Goal: Use online tool/utility: Utilize a website feature to perform a specific function

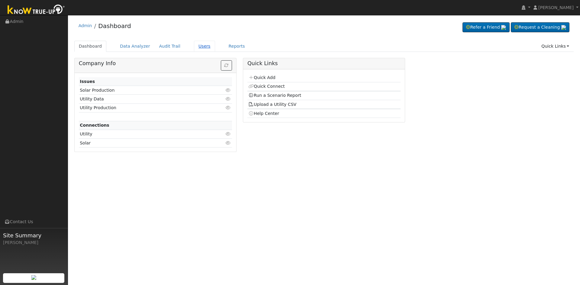
click at [195, 46] on link "Users" at bounding box center [204, 46] width 21 height 11
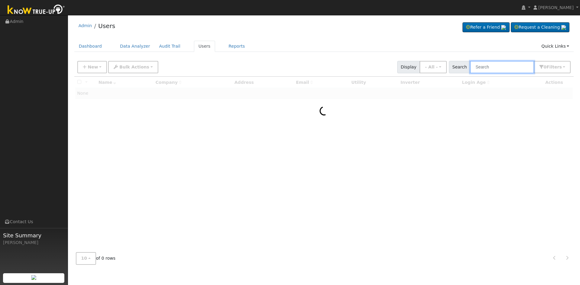
click at [491, 68] on input "text" at bounding box center [502, 67] width 64 height 12
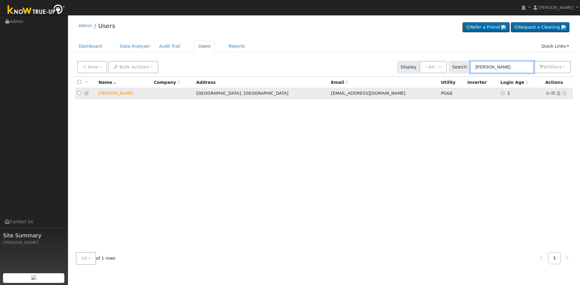
type input "marcel sal"
click at [563, 94] on icon at bounding box center [563, 93] width 5 height 4
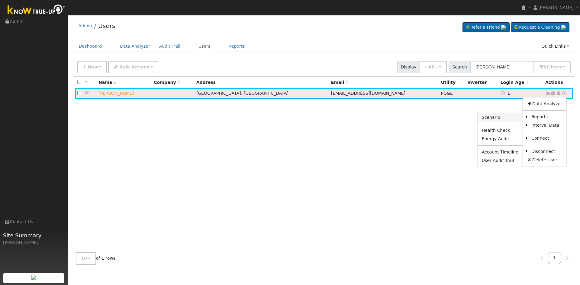
click at [507, 119] on link "Scenario" at bounding box center [499, 117] width 45 height 8
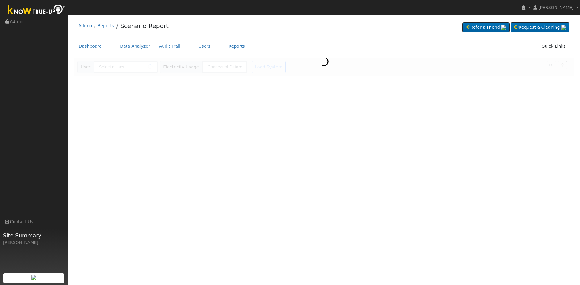
type input "[PERSON_NAME]"
type input "Pacific Gas & Electric"
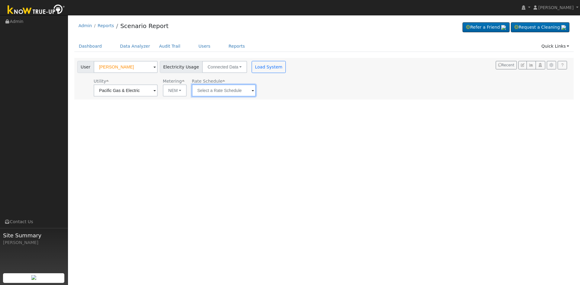
click at [225, 91] on input "text" at bounding box center [224, 91] width 64 height 12
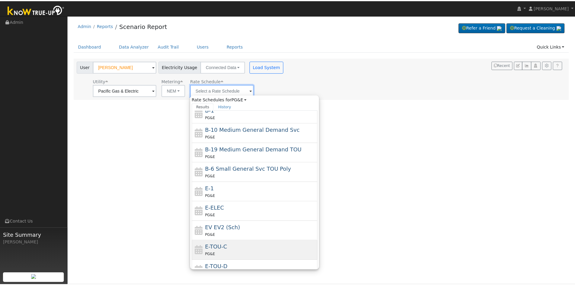
scroll to position [86, 0]
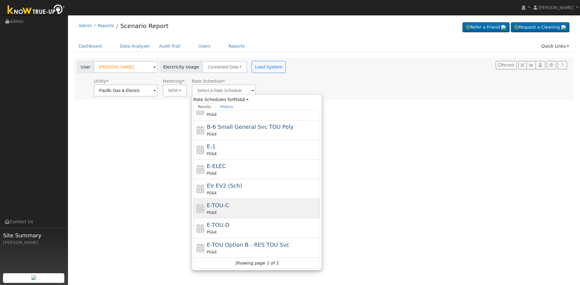
click at [229, 209] on div "PG&E" at bounding box center [263, 212] width 112 height 6
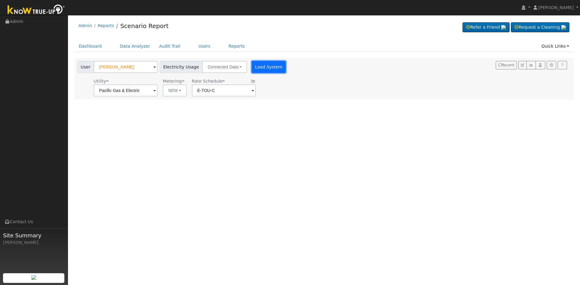
click at [262, 69] on button "Load System" at bounding box center [268, 67] width 34 height 12
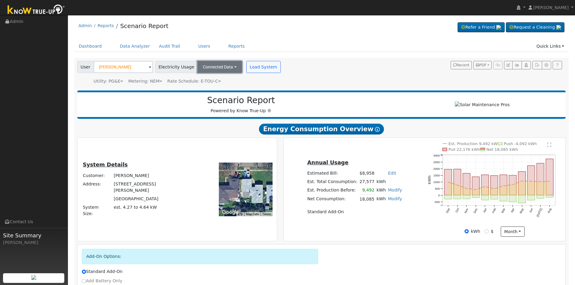
click at [225, 66] on button "Connected Data" at bounding box center [219, 67] width 45 height 12
click at [322, 60] on div "User Marcel Salery Account Default Account Default Account 2338 Richert Avenue,…" at bounding box center [320, 72] width 489 height 26
click at [215, 82] on div "Utility: PG&E Pacific Gas & Electric Metering: NEM NEM NEM NBT Rate Schedule: E…" at bounding box center [179, 80] width 207 height 8
click at [218, 81] on icon at bounding box center [219, 81] width 3 height 4
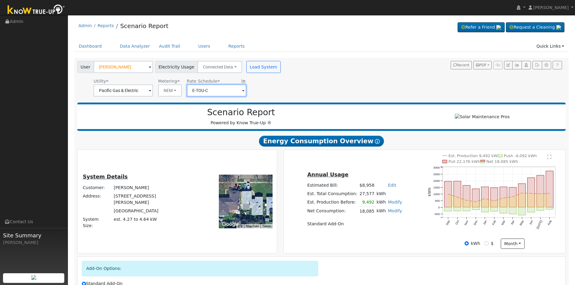
click at [237, 93] on input "E-TOU-C" at bounding box center [216, 91] width 59 height 12
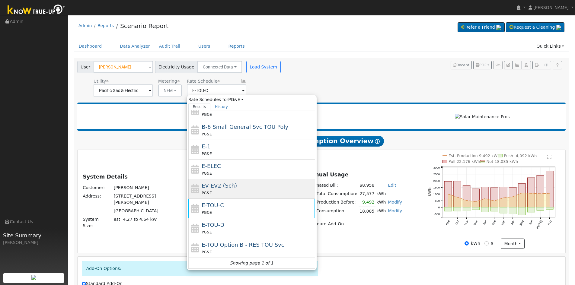
click at [220, 188] on span "EV EV2 (Sch)" at bounding box center [219, 186] width 35 height 6
type input "EV EV2 (Sch)"
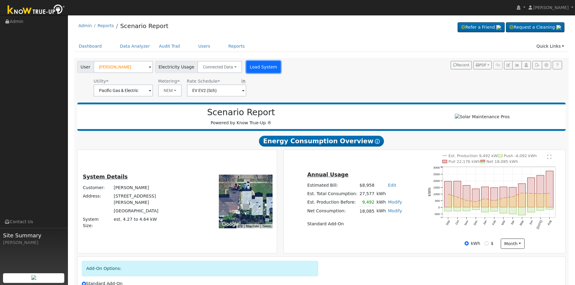
click at [251, 64] on button "Load System" at bounding box center [263, 67] width 34 height 12
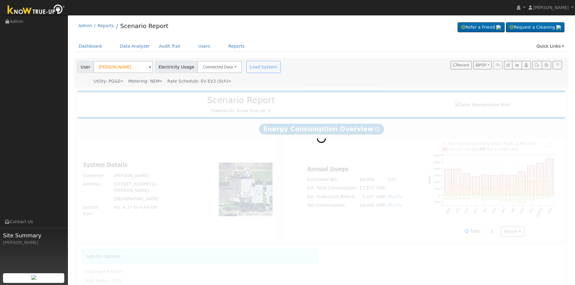
radio input "true"
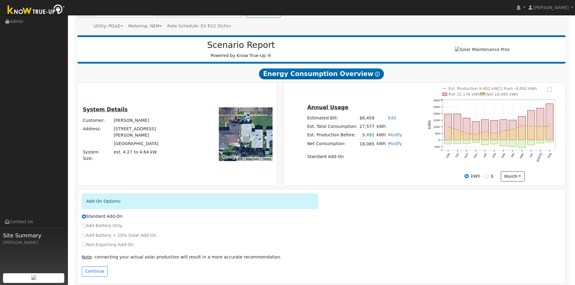
scroll to position [63, 0]
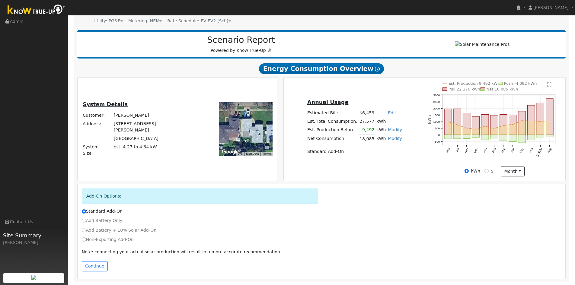
click at [149, 136] on td "Fresno, CA 93726" at bounding box center [152, 139] width 78 height 8
click at [253, 127] on div at bounding box center [246, 129] width 54 height 54
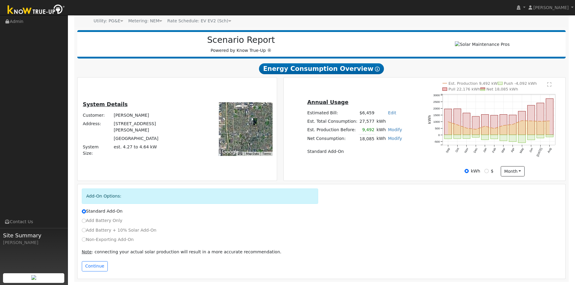
drag, startPoint x: 257, startPoint y: 134, endPoint x: 234, endPoint y: 132, distance: 23.0
click at [234, 132] on div at bounding box center [246, 129] width 54 height 54
drag, startPoint x: 246, startPoint y: 129, endPoint x: 252, endPoint y: 129, distance: 6.0
click at [252, 129] on div at bounding box center [246, 129] width 54 height 54
drag, startPoint x: 259, startPoint y: 130, endPoint x: 223, endPoint y: 134, distance: 35.9
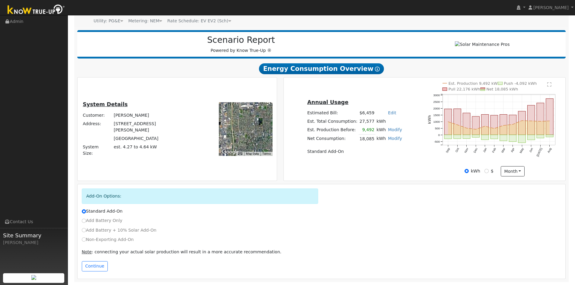
click at [223, 134] on div at bounding box center [246, 129] width 54 height 54
drag, startPoint x: 257, startPoint y: 131, endPoint x: 227, endPoint y: 136, distance: 31.2
click at [227, 136] on div at bounding box center [246, 129] width 54 height 54
drag, startPoint x: 257, startPoint y: 132, endPoint x: 239, endPoint y: 149, distance: 25.2
click at [239, 149] on div "Use ctrl + scroll to zoom the map Map Data Imagery ©2025 Airbus, Landsat / Cope…" at bounding box center [246, 129] width 54 height 54
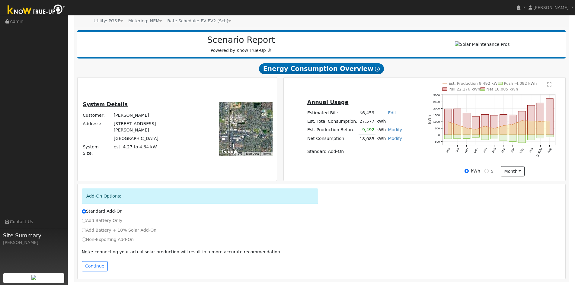
drag, startPoint x: 258, startPoint y: 134, endPoint x: 234, endPoint y: 132, distance: 24.5
click at [234, 132] on div at bounding box center [246, 129] width 54 height 54
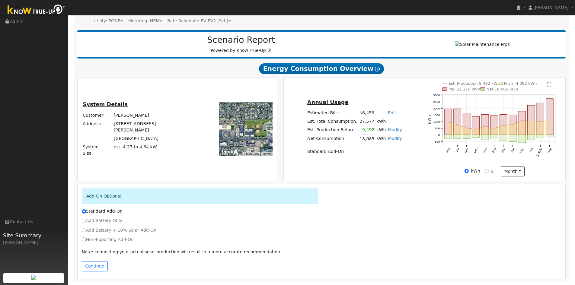
drag, startPoint x: 255, startPoint y: 134, endPoint x: 222, endPoint y: 129, distance: 33.6
click at [222, 129] on div at bounding box center [246, 129] width 54 height 54
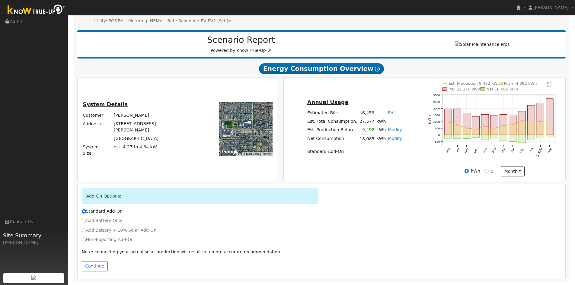
drag, startPoint x: 255, startPoint y: 138, endPoint x: 226, endPoint y: 132, distance: 29.9
click at [226, 132] on div at bounding box center [246, 129] width 54 height 54
drag, startPoint x: 260, startPoint y: 139, endPoint x: 247, endPoint y: 115, distance: 27.0
click at [247, 115] on div at bounding box center [246, 129] width 54 height 54
drag, startPoint x: 253, startPoint y: 141, endPoint x: 253, endPoint y: 120, distance: 21.1
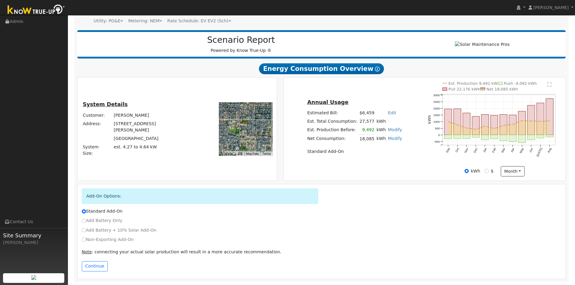
click at [253, 120] on div at bounding box center [246, 129] width 54 height 54
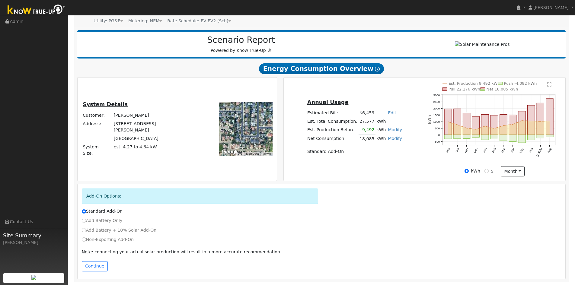
drag, startPoint x: 254, startPoint y: 136, endPoint x: 242, endPoint y: 135, distance: 12.2
click at [231, 133] on div at bounding box center [246, 129] width 54 height 54
drag, startPoint x: 251, startPoint y: 142, endPoint x: 250, endPoint y: 134, distance: 8.0
click at [250, 134] on div at bounding box center [246, 129] width 54 height 54
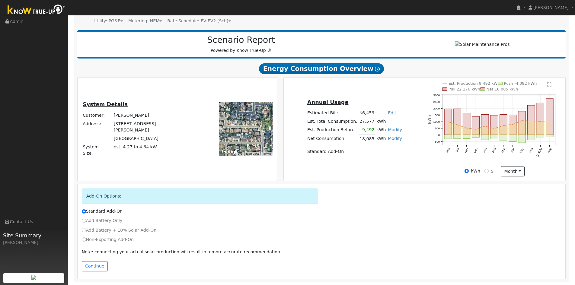
drag, startPoint x: 245, startPoint y: 132, endPoint x: 246, endPoint y: 126, distance: 6.5
click at [246, 126] on div at bounding box center [246, 129] width 54 height 54
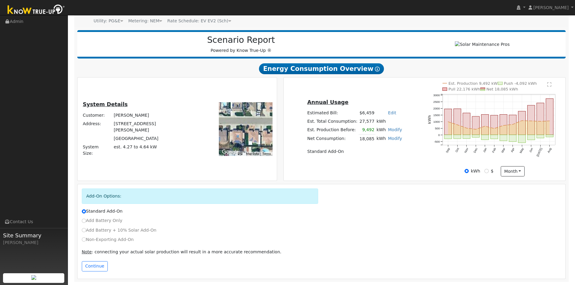
drag, startPoint x: 243, startPoint y: 126, endPoint x: 258, endPoint y: 143, distance: 22.6
click at [258, 143] on div at bounding box center [246, 129] width 54 height 54
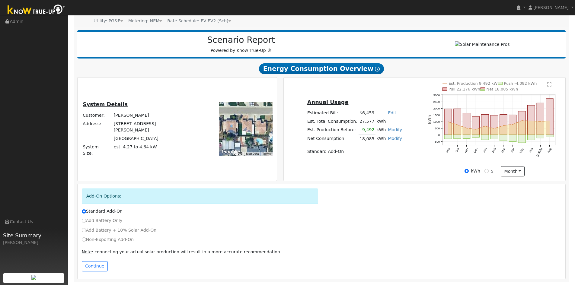
drag, startPoint x: 250, startPoint y: 137, endPoint x: 242, endPoint y: 125, distance: 14.6
click at [242, 125] on div at bounding box center [246, 129] width 54 height 54
drag, startPoint x: 241, startPoint y: 136, endPoint x: 239, endPoint y: 138, distance: 3.2
click at [239, 138] on div at bounding box center [246, 129] width 54 height 54
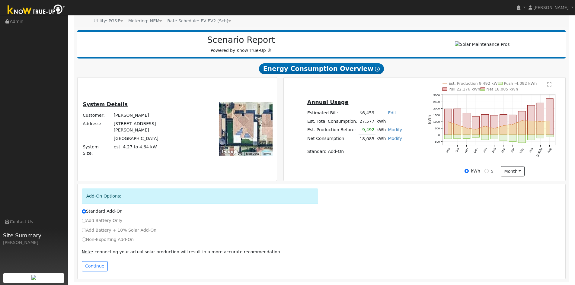
drag, startPoint x: 245, startPoint y: 127, endPoint x: 245, endPoint y: 138, distance: 11.2
click at [245, 138] on div at bounding box center [246, 129] width 54 height 54
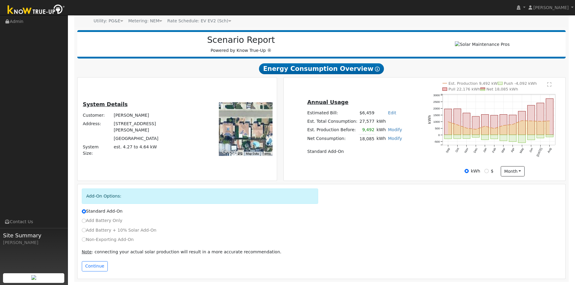
click at [249, 136] on div at bounding box center [246, 129] width 54 height 54
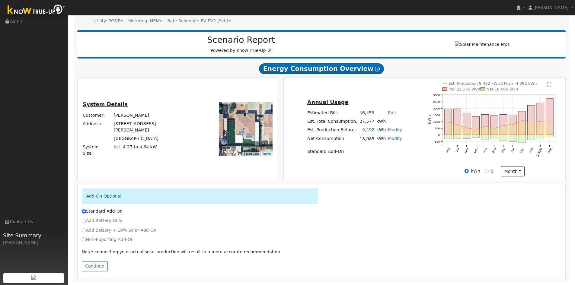
drag, startPoint x: 249, startPoint y: 135, endPoint x: 254, endPoint y: 133, distance: 5.0
click at [254, 133] on div at bounding box center [246, 129] width 54 height 54
click at [97, 267] on button "Continue" at bounding box center [95, 266] width 26 height 10
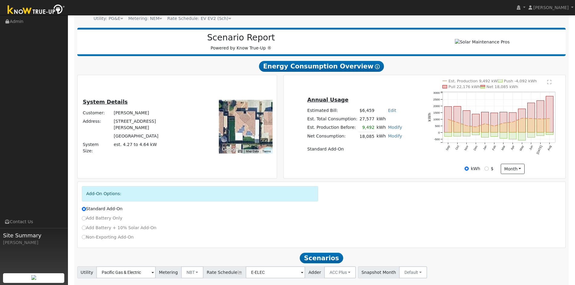
scroll to position [102, 0]
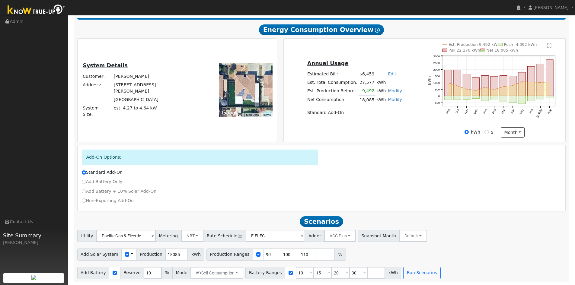
click at [161, 99] on td "Fresno, CA 93726" at bounding box center [152, 100] width 78 height 8
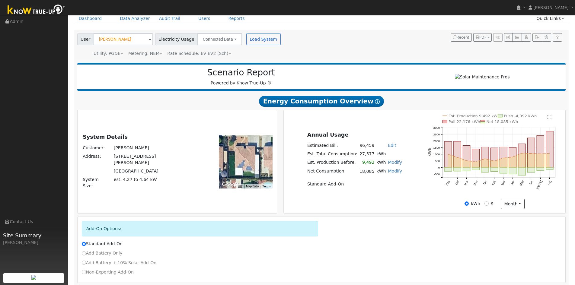
scroll to position [0, 0]
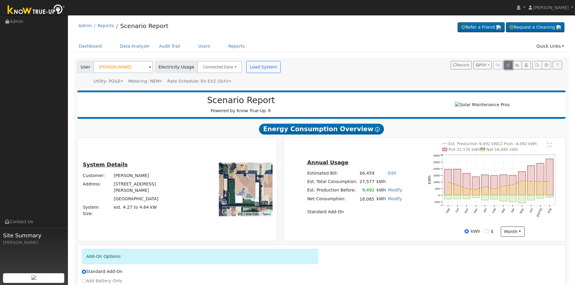
click at [507, 64] on icon "button" at bounding box center [508, 65] width 4 height 4
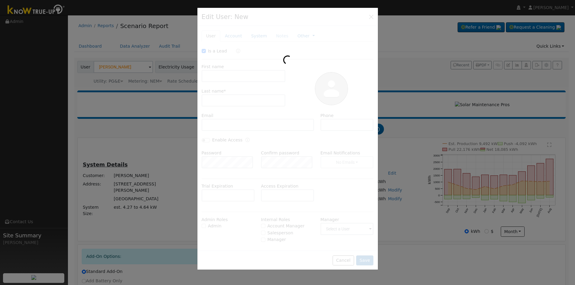
checkbox input "true"
type input "Marcel"
type input "Salery"
type input "msalery@yahoo.com"
type input "(559) 708-7191"
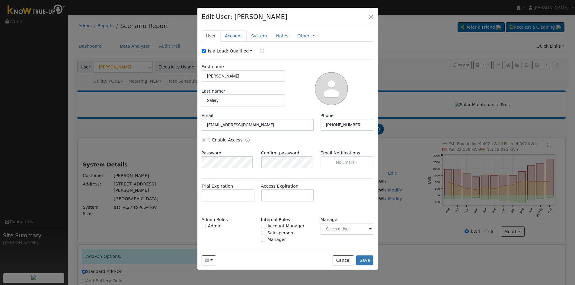
click at [229, 36] on link "Account" at bounding box center [233, 35] width 26 height 11
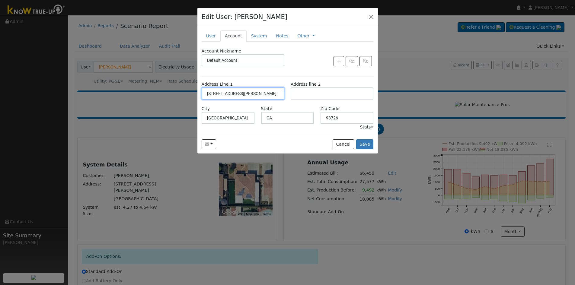
click at [251, 94] on input "2338 Richert Avenue" at bounding box center [243, 94] width 83 height 12
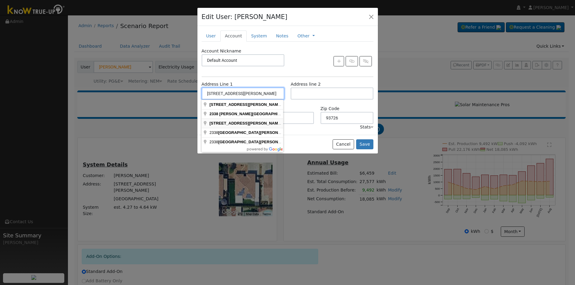
type input "2338 West Richert Avenue"
type input "93722"
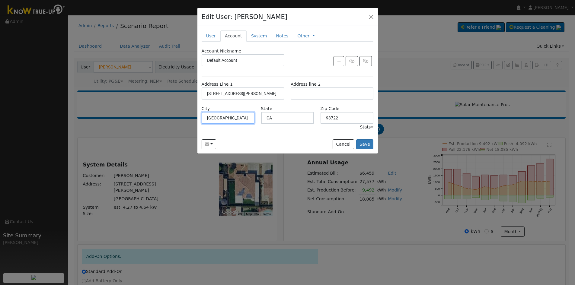
click at [234, 116] on input "Fresno" at bounding box center [228, 118] width 53 height 12
type input "Clovis"
type input "93611"
drag, startPoint x: 228, startPoint y: 93, endPoint x: 279, endPoint y: 56, distance: 63.1
click at [228, 93] on input "2338 West Richert Avenue" at bounding box center [243, 94] width 83 height 12
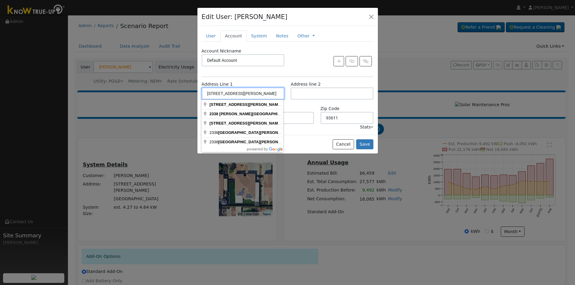
type input "2338 Richert Avenue"
click at [304, 120] on input "CA" at bounding box center [287, 118] width 53 height 12
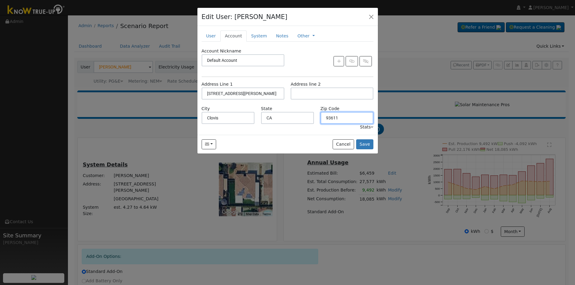
click at [342, 120] on input "93611" at bounding box center [347, 118] width 53 height 12
click at [365, 145] on button "Save" at bounding box center [365, 144] width 18 height 10
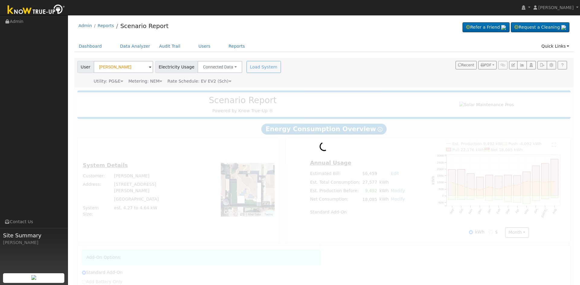
type input "Pacific Gas & Electric"
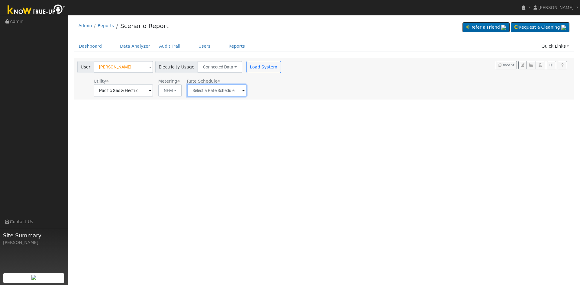
click at [218, 90] on input "text" at bounding box center [216, 91] width 59 height 12
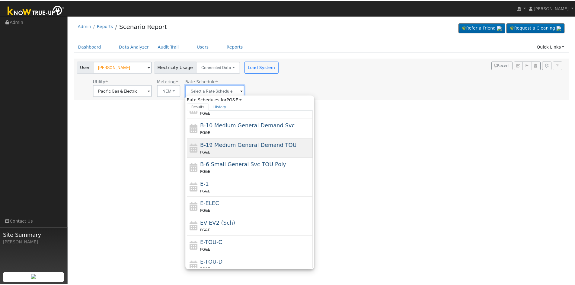
scroll to position [86, 0]
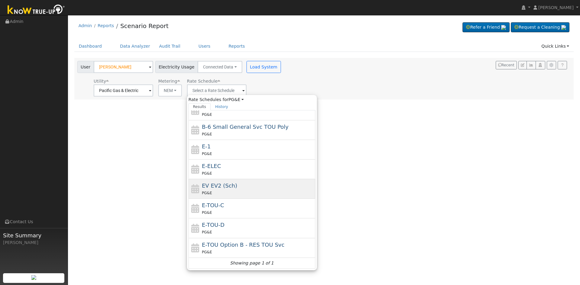
click at [223, 190] on div "PG&E" at bounding box center [258, 193] width 112 height 6
type input "EV EV2 (Sch)"
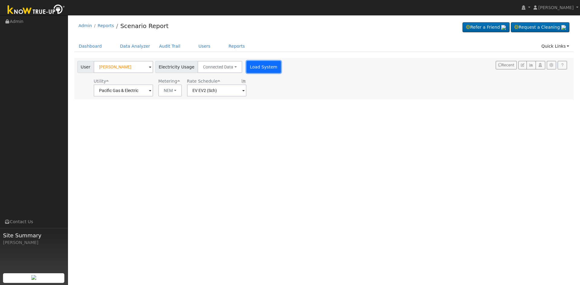
click at [262, 68] on button "Load System" at bounding box center [263, 67] width 34 height 12
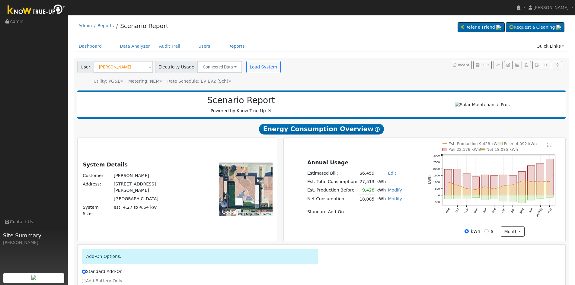
drag, startPoint x: 349, startPoint y: 236, endPoint x: 310, endPoint y: 141, distance: 102.7
click at [310, 141] on div "Annual Usage Estimated Bill: $6,459 Edit Estimated Bill $ Annual Est. Total Con…" at bounding box center [425, 189] width 282 height 103
click at [344, 244] on div "Scenario Report Powered by Know True-Up ® Energy Consumption Overview Show Help…" at bounding box center [321, 215] width 495 height 255
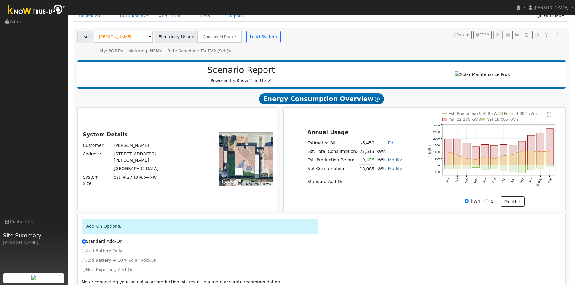
scroll to position [63, 0]
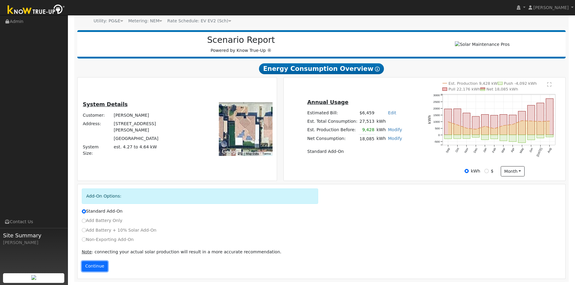
click at [96, 268] on button "Continue" at bounding box center [95, 266] width 26 height 10
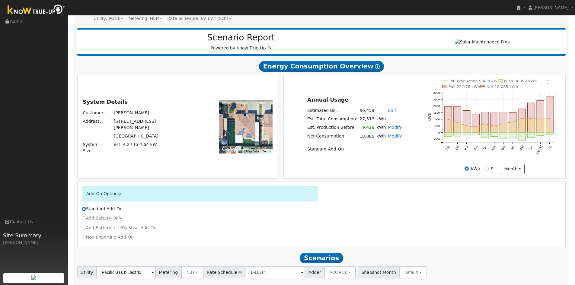
scroll to position [102, 0]
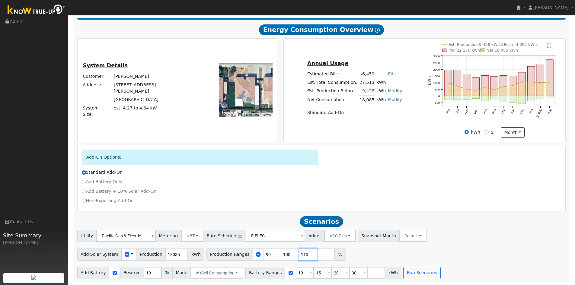
drag, startPoint x: 298, startPoint y: 254, endPoint x: 259, endPoint y: 229, distance: 45.5
click at [299, 254] on input "110" at bounding box center [308, 255] width 18 height 12
type input "1"
type input "100.547414984"
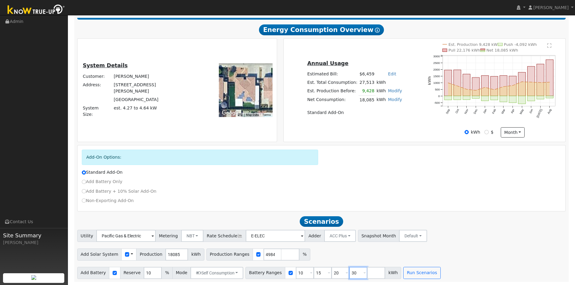
click at [349, 273] on input "30" at bounding box center [358, 273] width 18 height 12
type input "3"
type input "15"
type input "3"
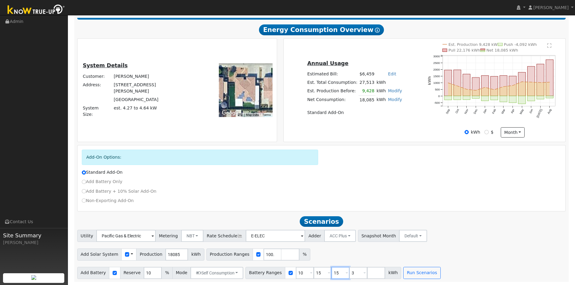
type input "10"
type input "20"
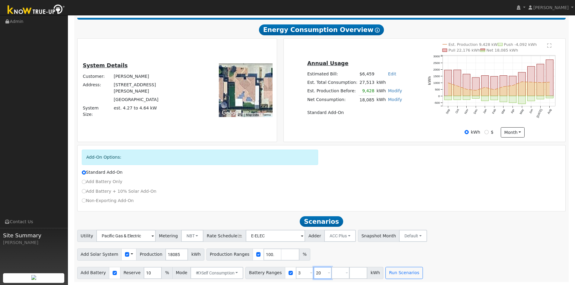
type input "20"
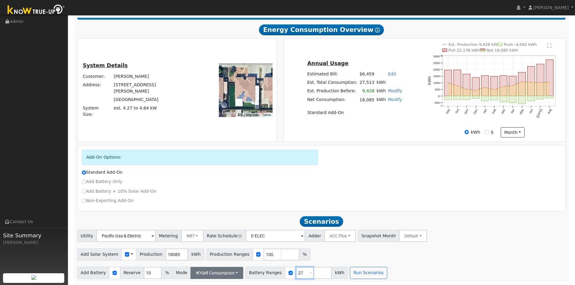
type input "27"
click at [226, 268] on button "Self Consumption" at bounding box center [216, 273] width 53 height 12
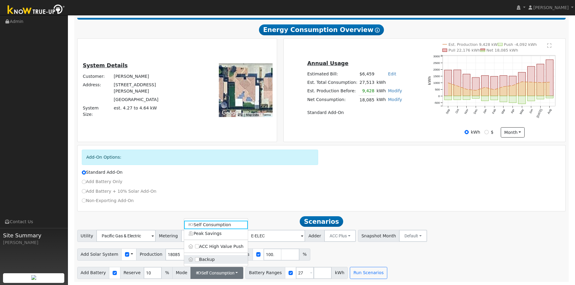
click at [214, 258] on label "Backup" at bounding box center [216, 259] width 64 height 8
click at [199, 258] on input "Backup" at bounding box center [197, 259] width 4 height 4
type input "20"
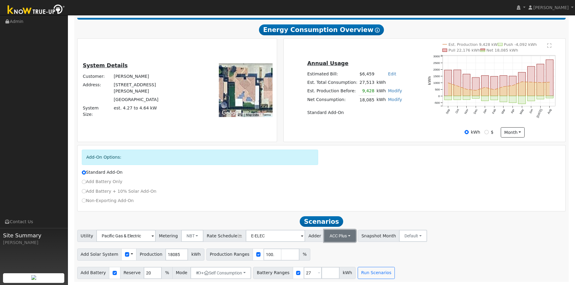
click at [332, 236] on button "ACC Plus" at bounding box center [340, 236] width 32 height 12
click at [190, 236] on button "NBT" at bounding box center [192, 236] width 23 height 12
click at [188, 251] on link "NEM" at bounding box center [197, 249] width 42 height 8
click at [368, 272] on button "Run Scenarios" at bounding box center [376, 273] width 37 height 12
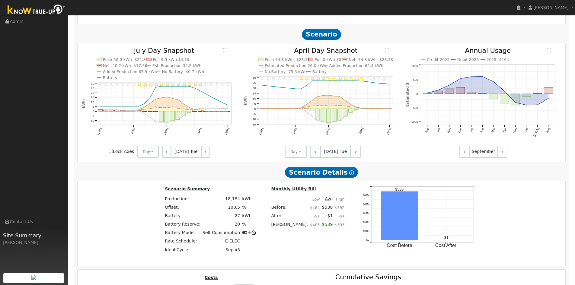
scroll to position [511, 0]
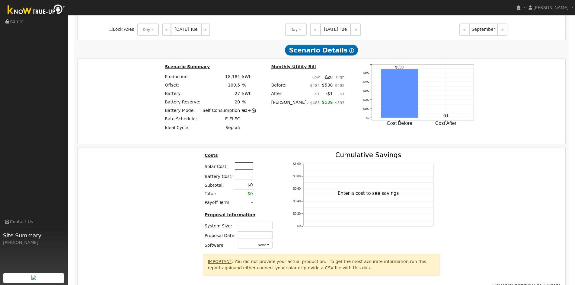
click at [242, 167] on input "text" at bounding box center [244, 166] width 18 height 8
type input "$62,450"
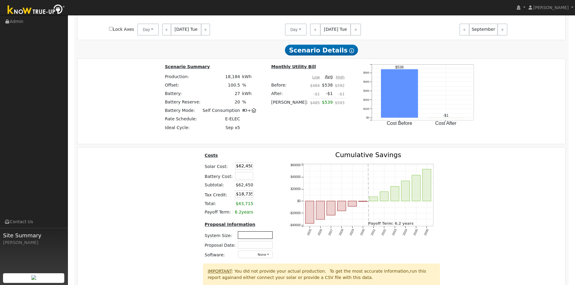
click at [252, 239] on input "text" at bounding box center [255, 236] width 35 height 8
type input "13.12"
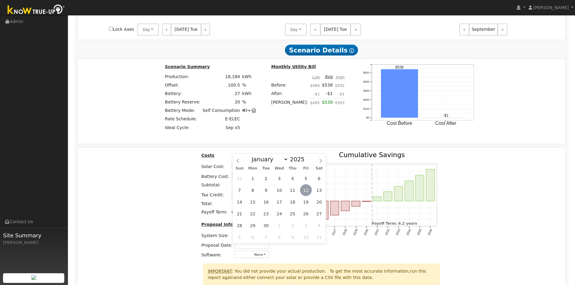
click at [309, 189] on span "12" at bounding box center [306, 190] width 12 height 12
type input "09/12/2025"
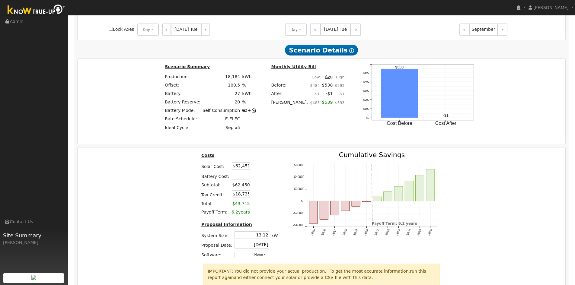
click at [487, 184] on div "Costs Solar Cost: $62,450 Battery Cost: Subtotal: $62,450 Tax Credit: $18,735 T…" at bounding box center [321, 208] width 492 height 112
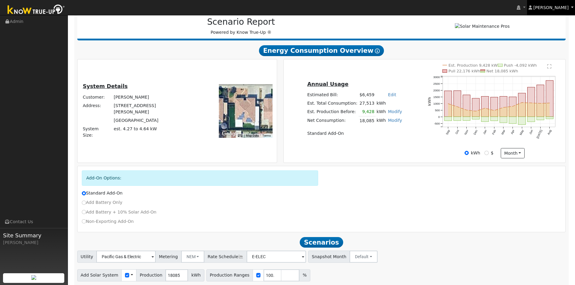
scroll to position [0, 0]
